Goal: Navigation & Orientation: Find specific page/section

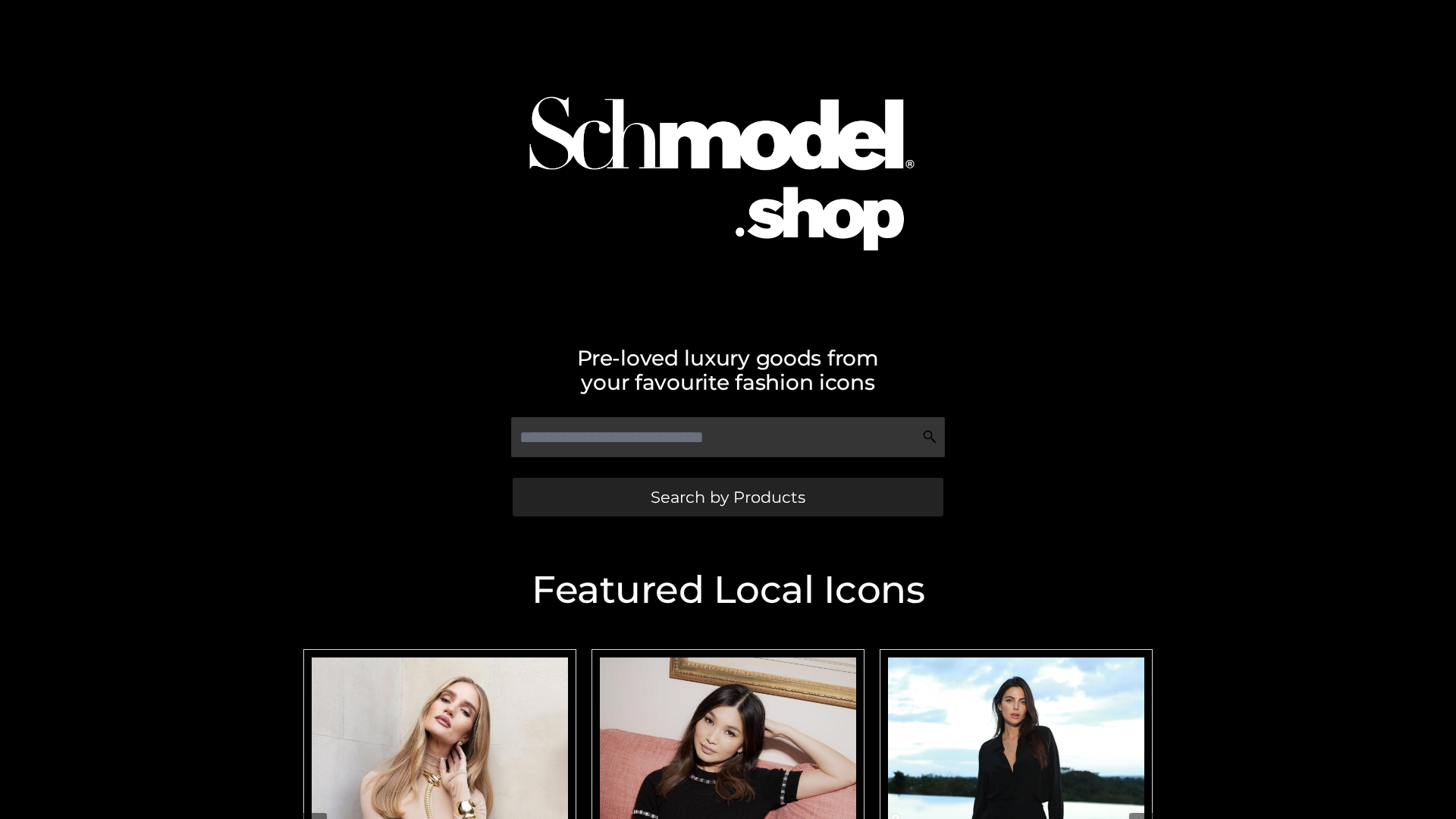
click at [727, 496] on span "Search by Products" at bounding box center [727, 496] width 155 height 16
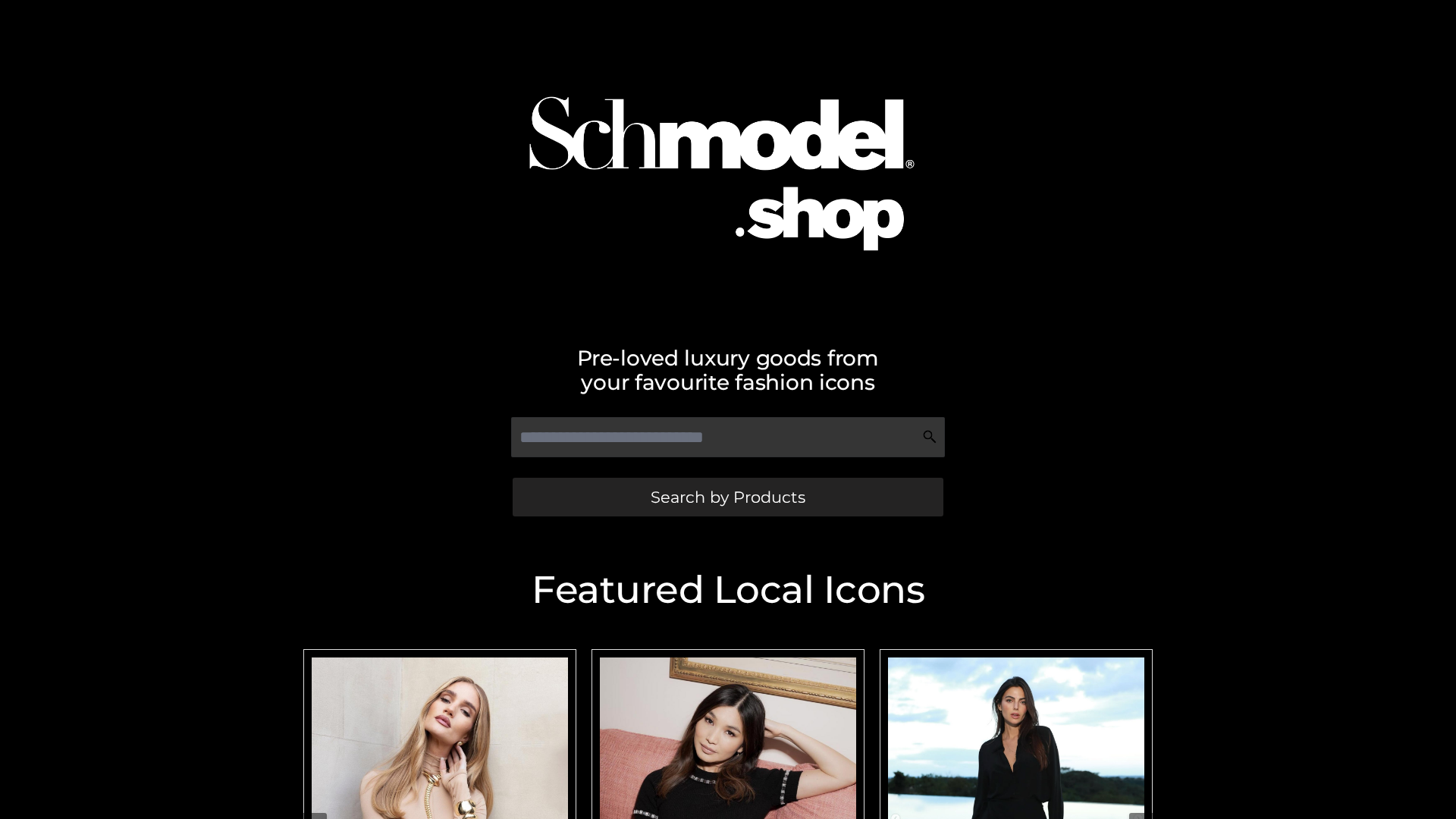
click at [727, 496] on span "Search by Products" at bounding box center [727, 496] width 155 height 16
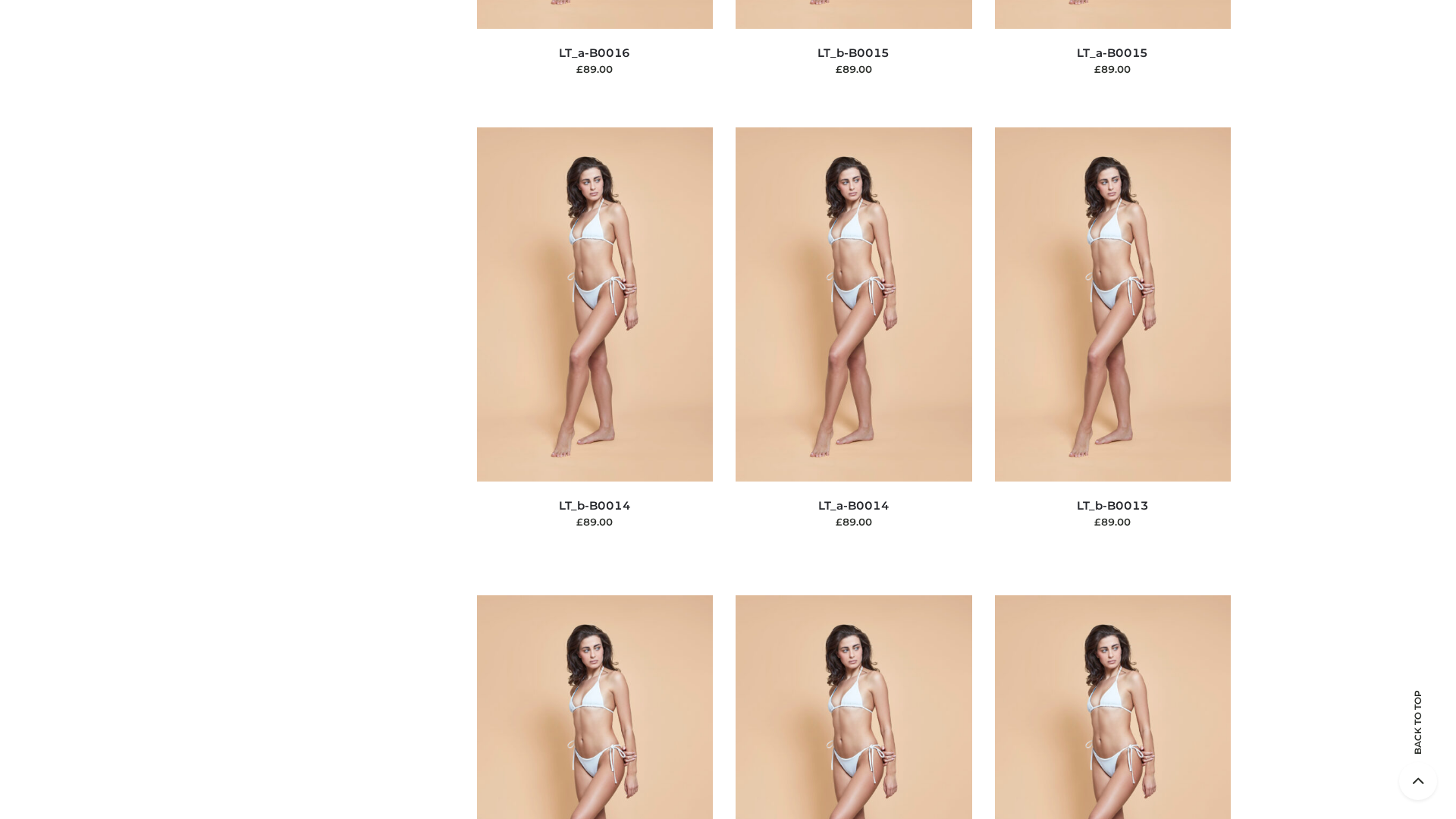
scroll to position [5391, 0]
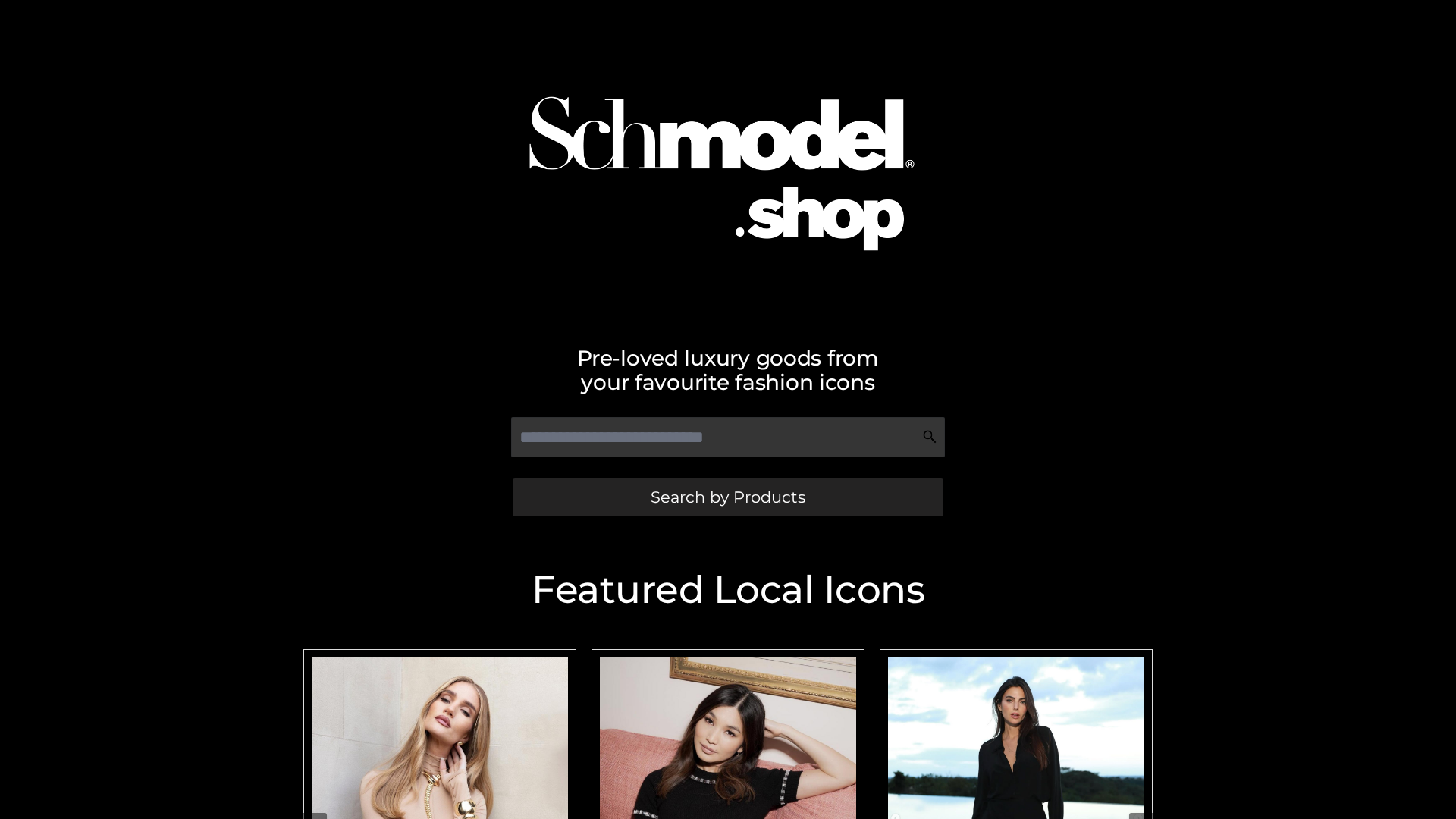
click at [727, 496] on span "Search by Products" at bounding box center [727, 496] width 155 height 16
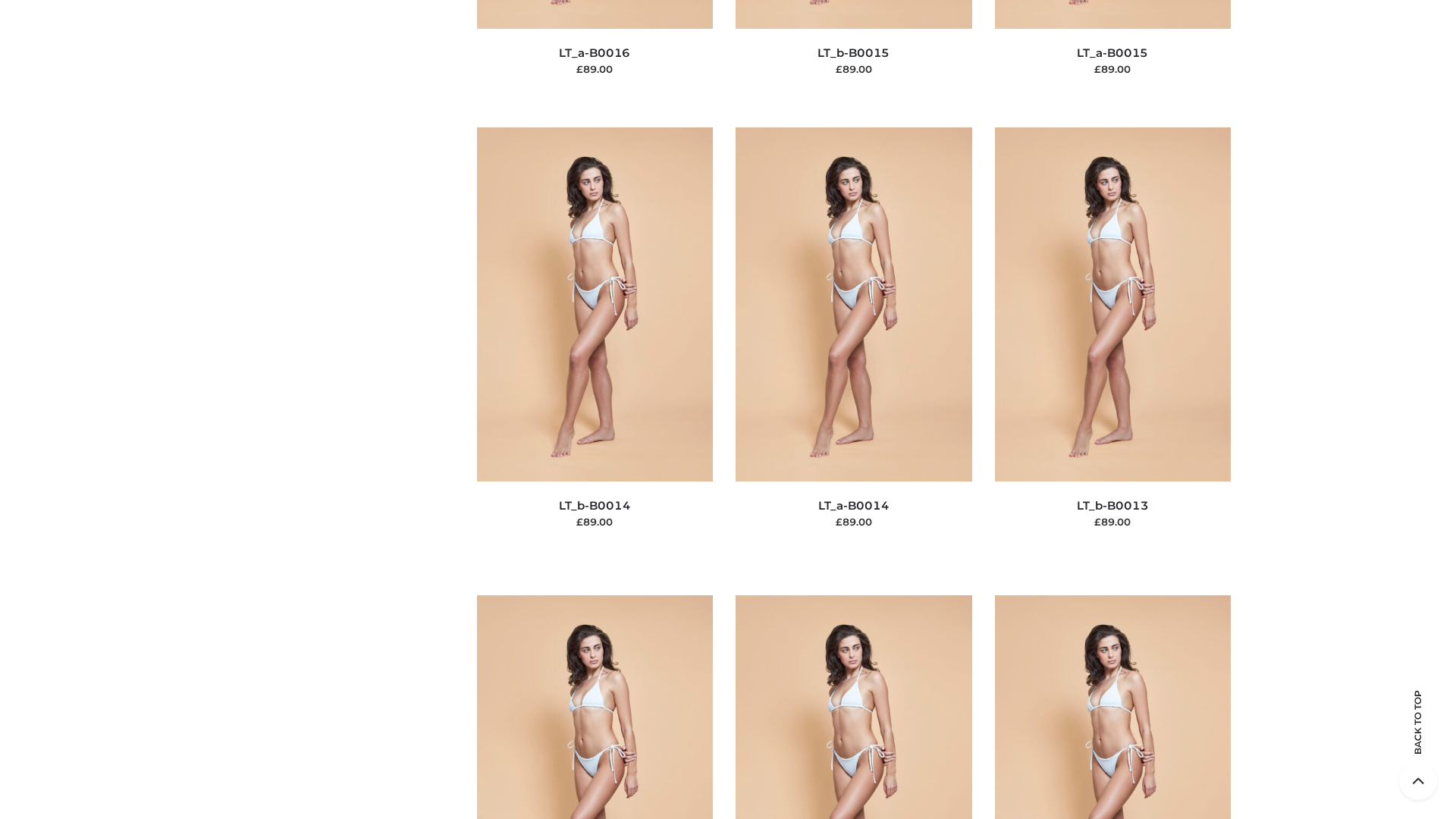
scroll to position [5391, 0]
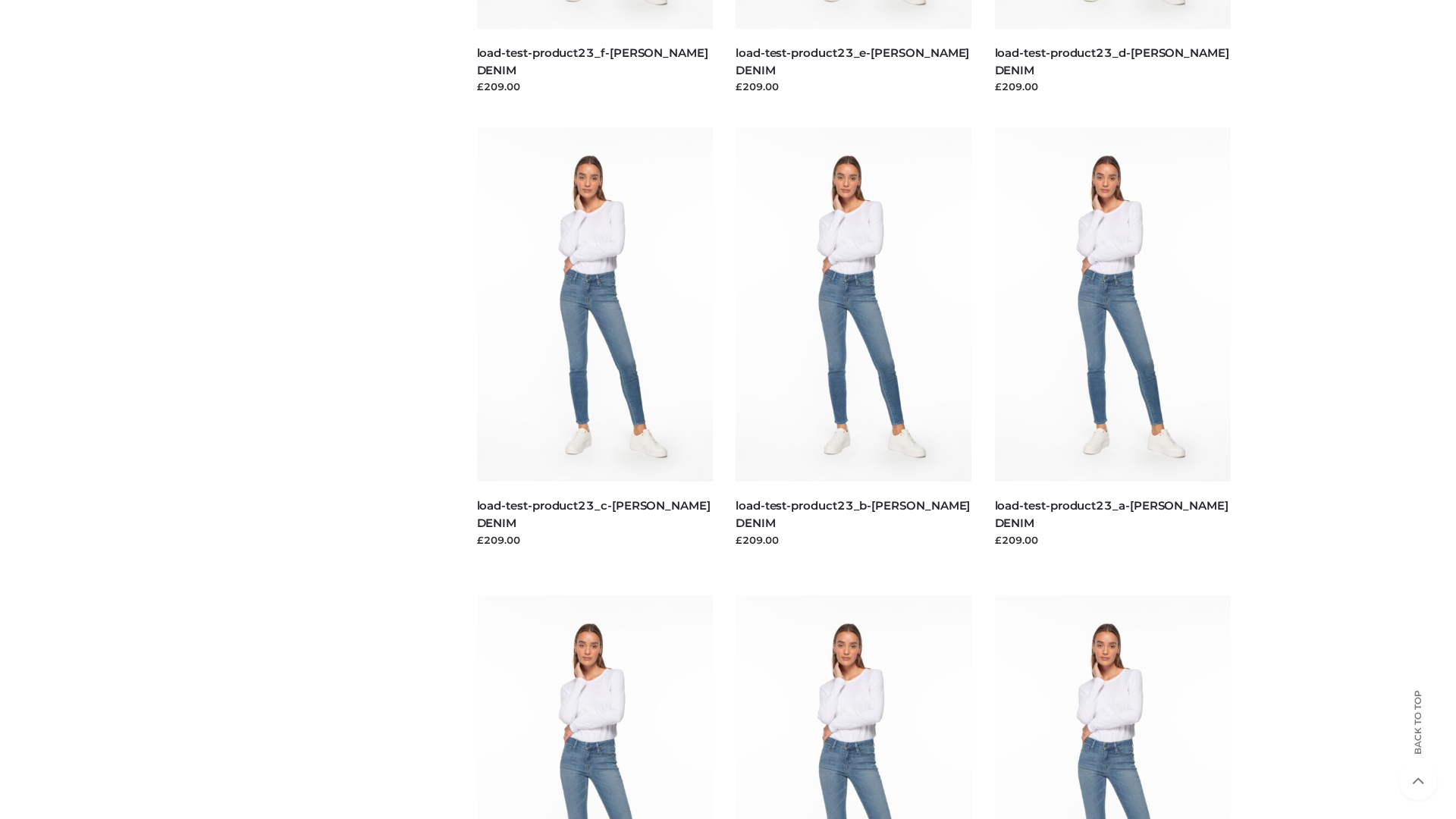
scroll to position [1330, 0]
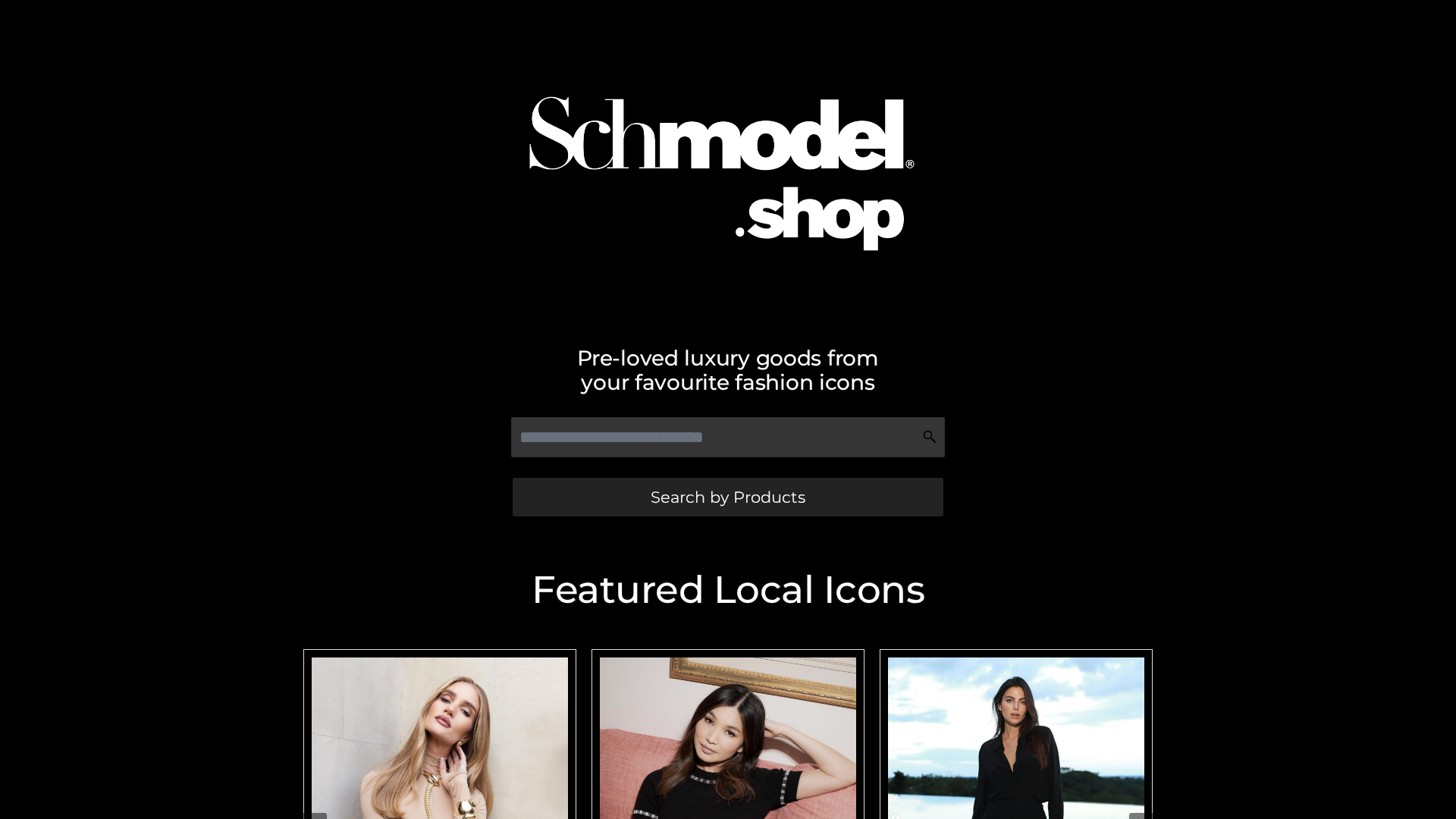
click at [727, 496] on span "Search by Products" at bounding box center [727, 496] width 155 height 16
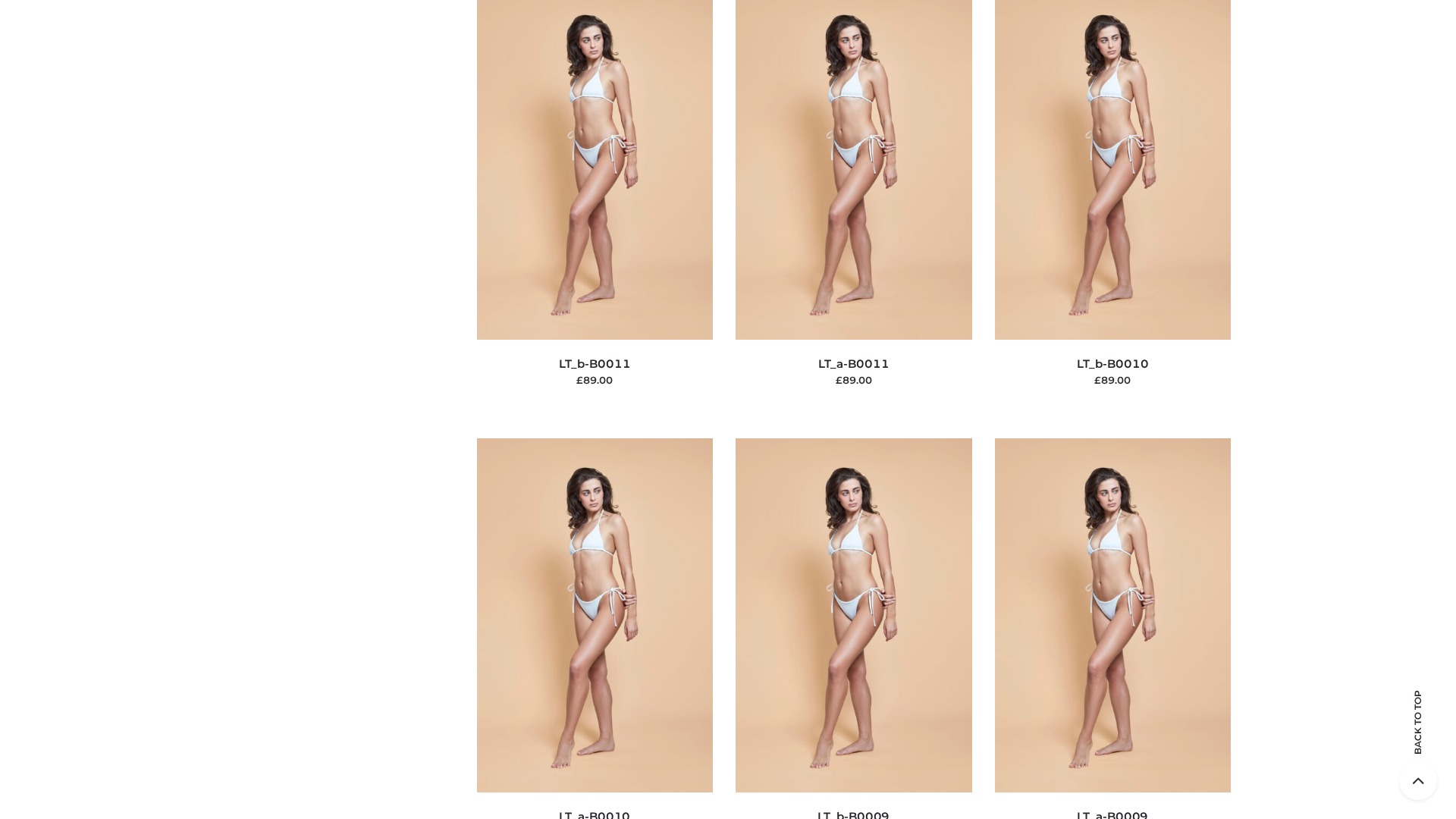
scroll to position [6807, 0]
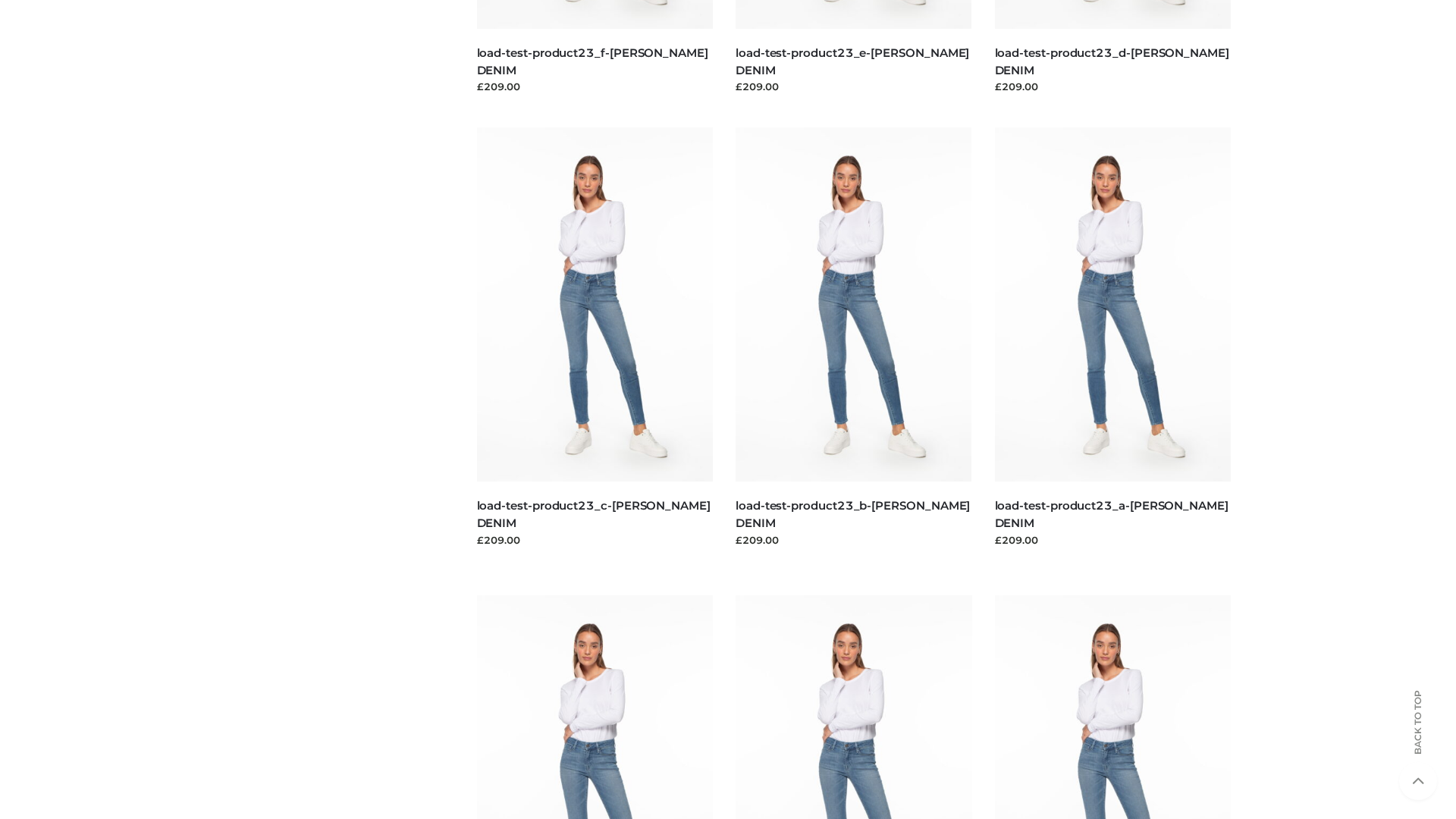
scroll to position [1330, 0]
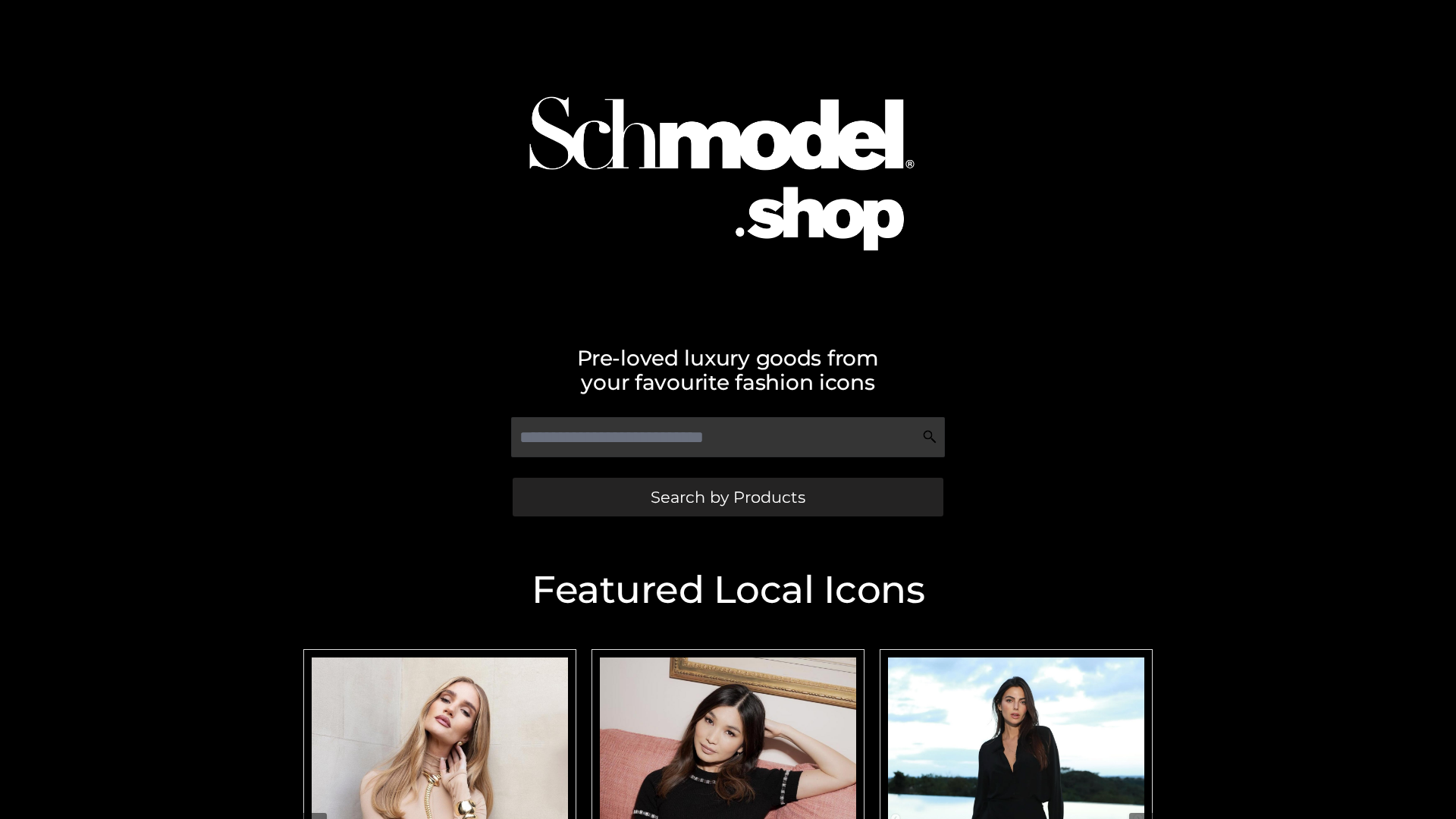
click at [727, 496] on span "Search by Products" at bounding box center [727, 496] width 155 height 16
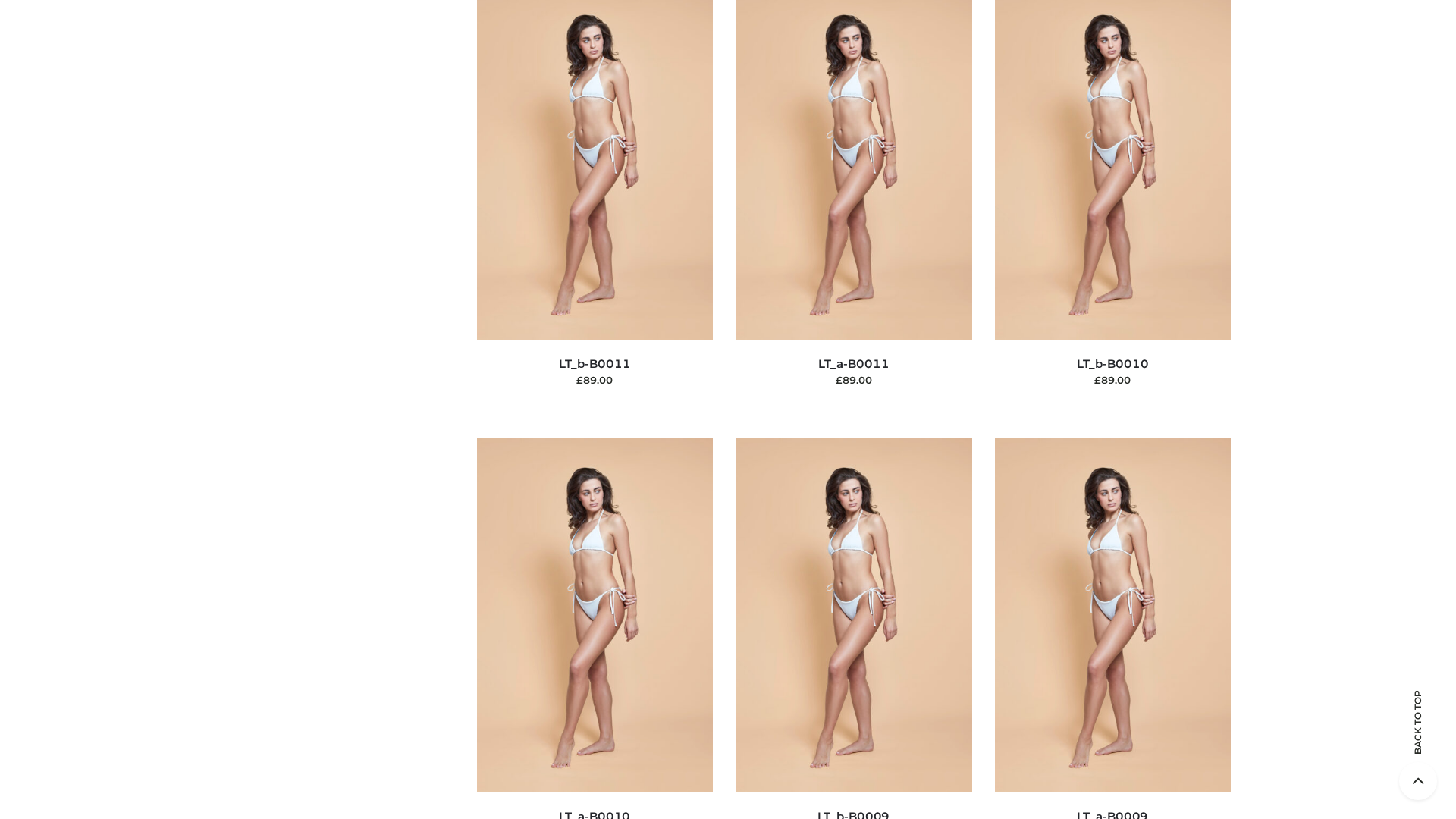
scroll to position [6807, 0]
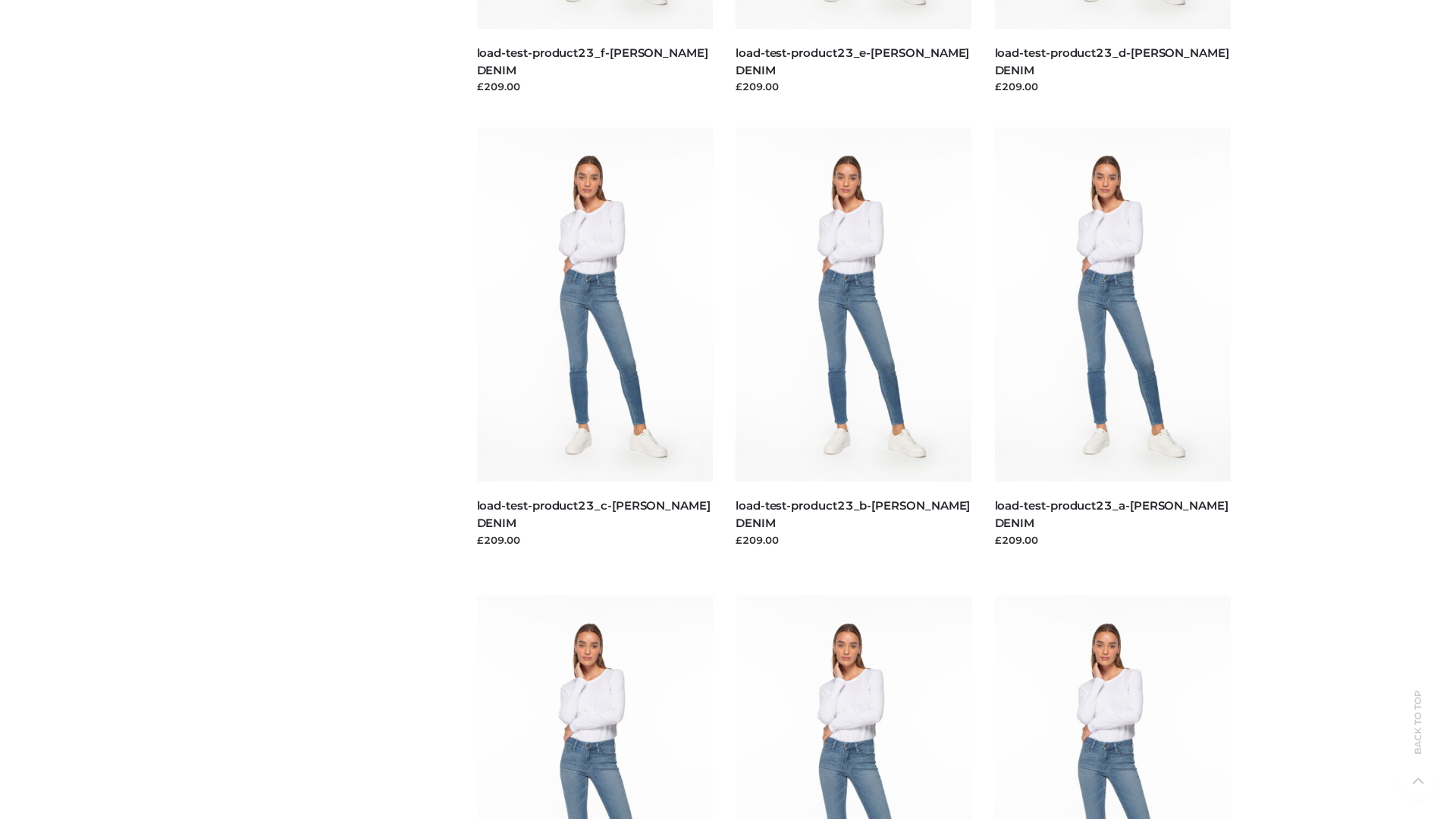
scroll to position [1330, 0]
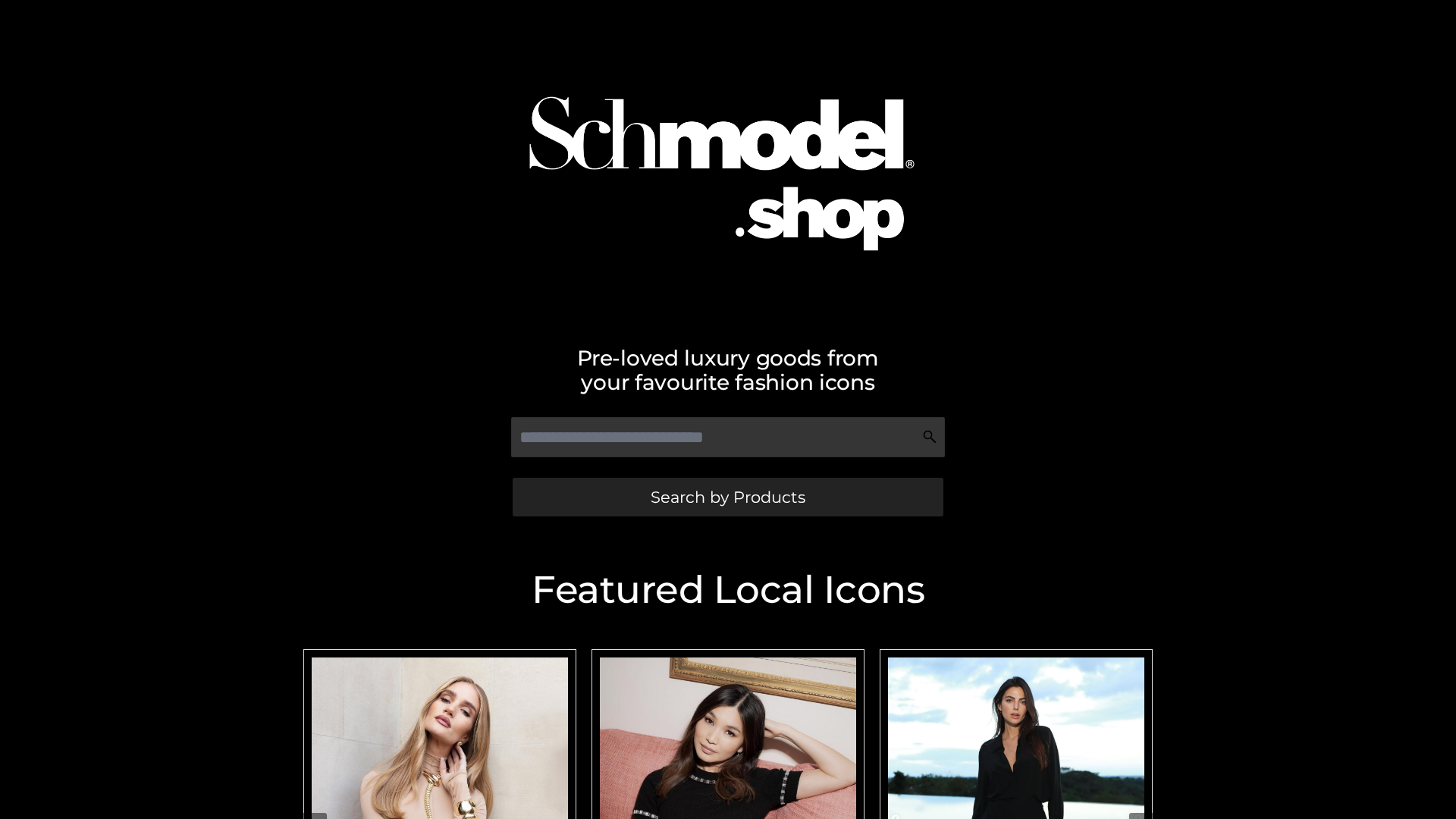
click at [727, 496] on span "Search by Products" at bounding box center [727, 496] width 155 height 16
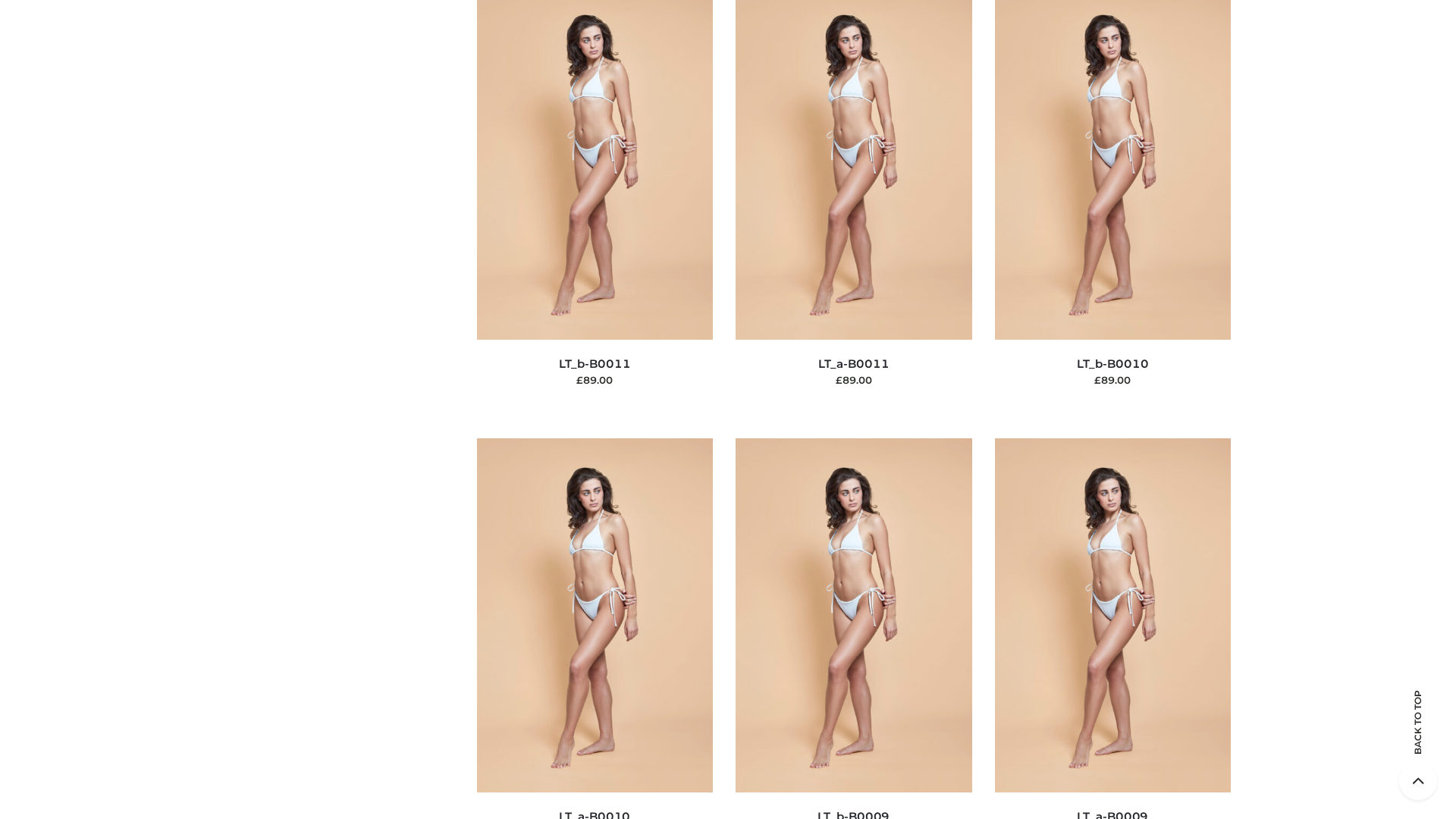
scroll to position [6807, 0]
